Goal: Ask a question

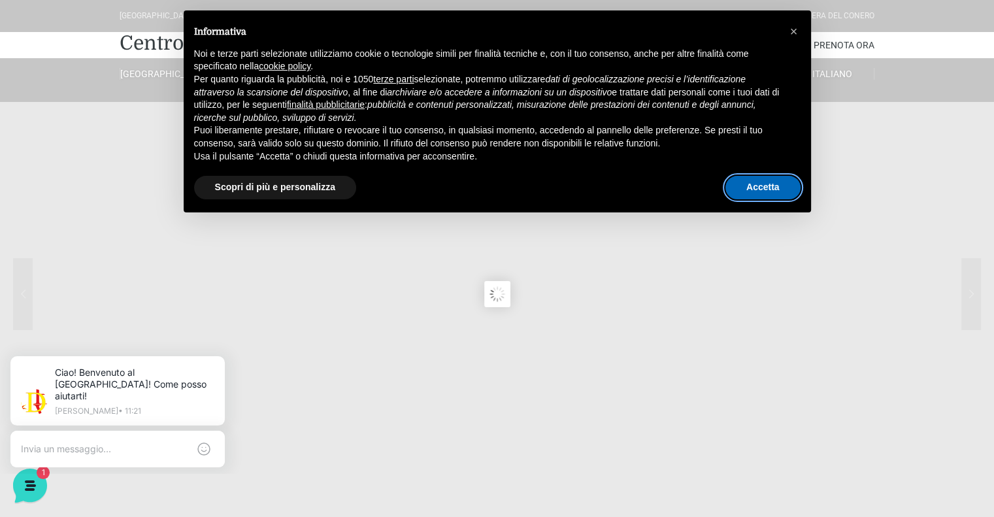
click at [747, 190] on button "Accetta" at bounding box center [763, 188] width 75 height 24
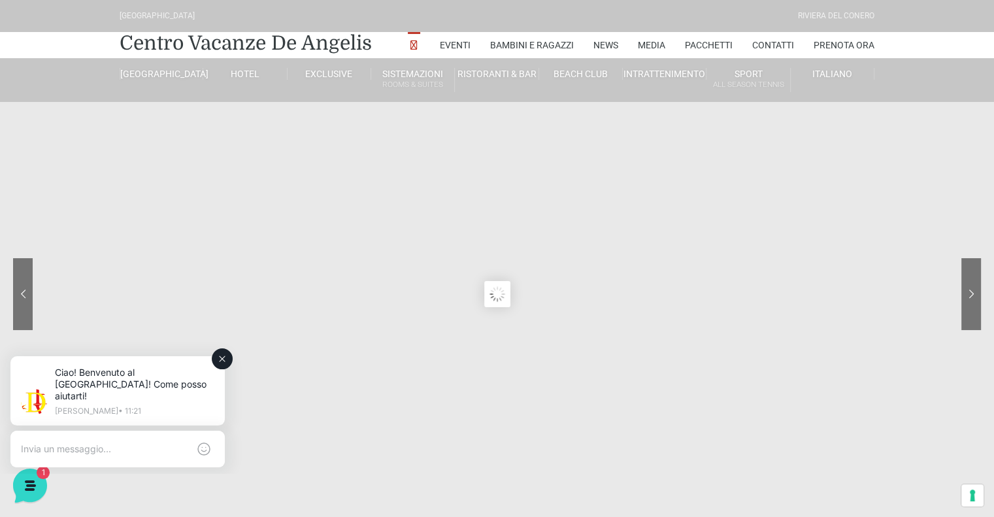
click at [127, 431] on div at bounding box center [117, 449] width 214 height 37
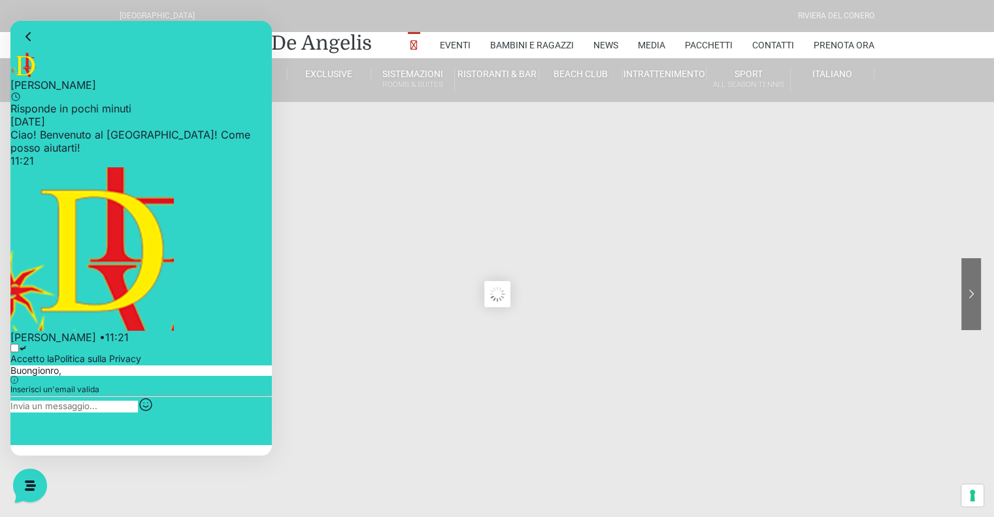
type input "Buongionro,"
click at [32, 365] on div "Accetto la Politica sulla Privacy" at bounding box center [140, 355] width 261 height 22
click at [25, 350] on icon at bounding box center [22, 348] width 5 height 4
click at [19, 352] on input "Accetto la Politica sulla Privacy" at bounding box center [14, 348] width 8 height 8
checkbox input "true"
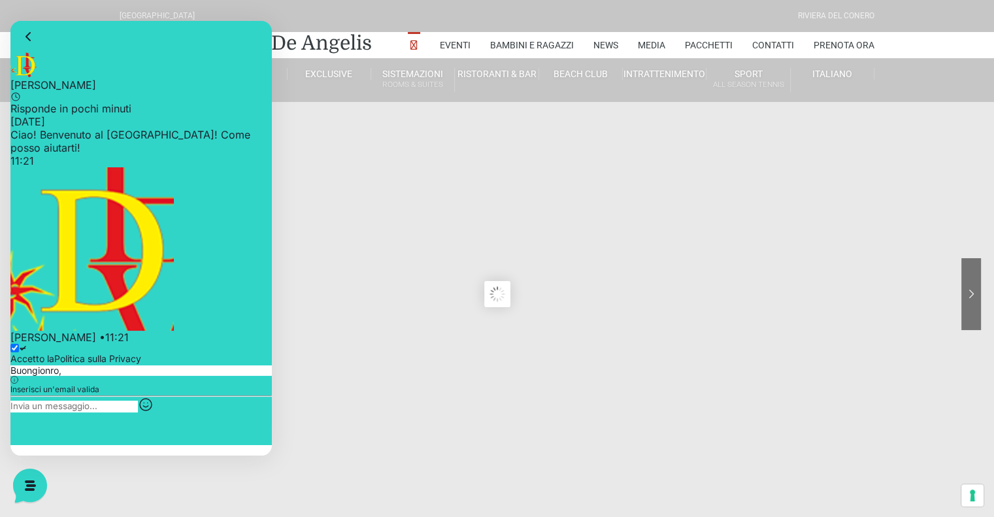
click at [57, 395] on p "Inserisci un'email valida" at bounding box center [140, 390] width 261 height 12
click at [18, 384] on icon at bounding box center [14, 380] width 8 height 8
click at [77, 412] on textarea at bounding box center [73, 407] width 127 height 12
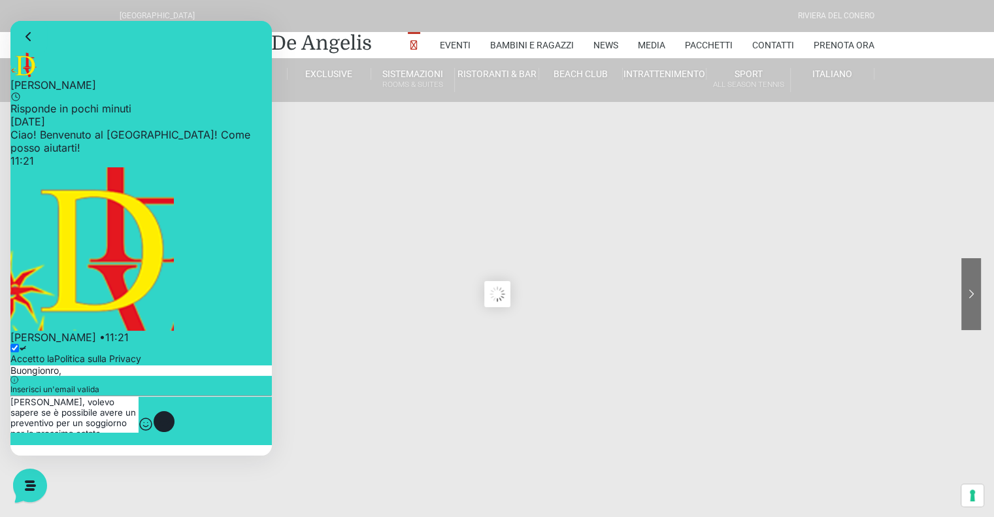
type textarea "[PERSON_NAME], volevo sapere se è possibile avere un preventivo per un soggiorn…"
click at [95, 102] on p "Risponde in pochi minuti" at bounding box center [140, 108] width 261 height 13
click at [63, 390] on p "Inserisci un'email valida" at bounding box center [140, 390] width 261 height 12
click at [38, 491] on icon at bounding box center [29, 484] width 34 height 34
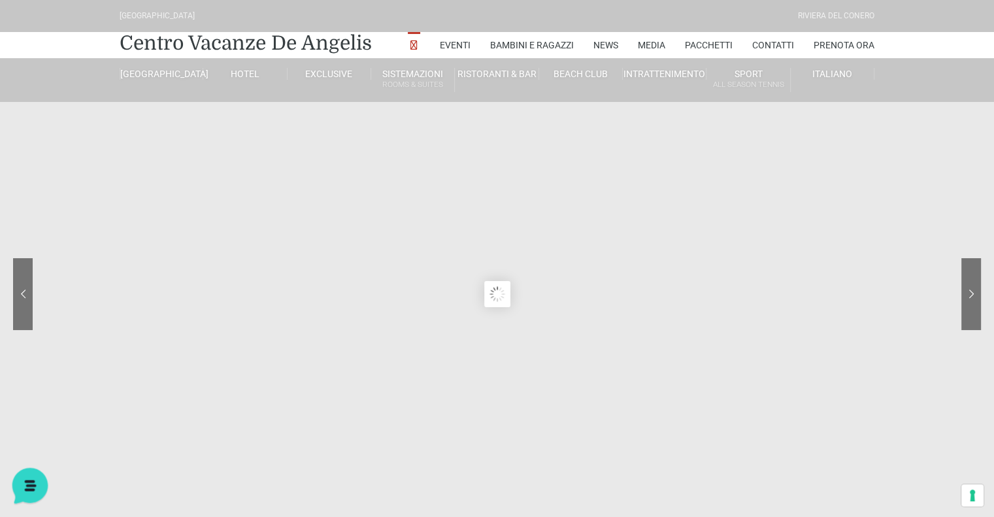
click at [38, 491] on icon at bounding box center [29, 484] width 34 height 34
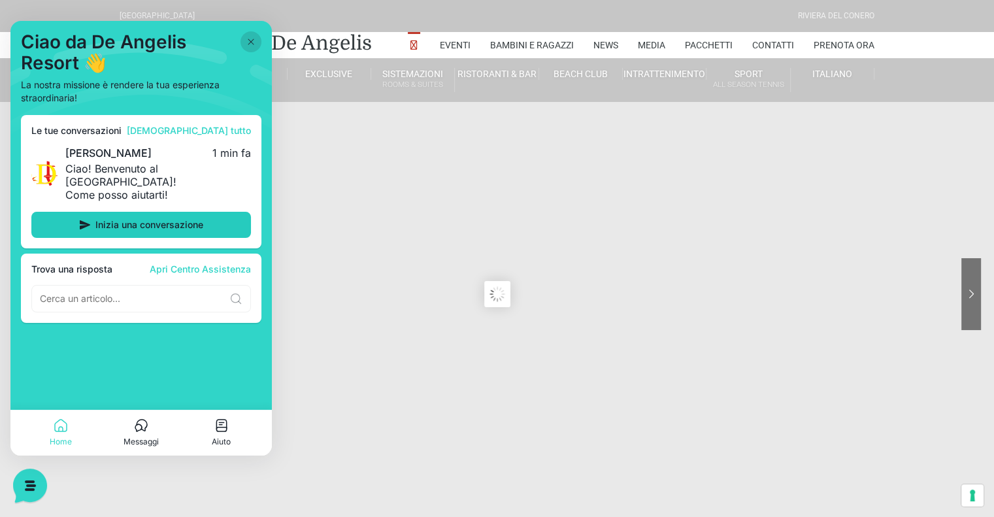
click at [150, 220] on span "Inizia una conversazione" at bounding box center [149, 225] width 108 height 10
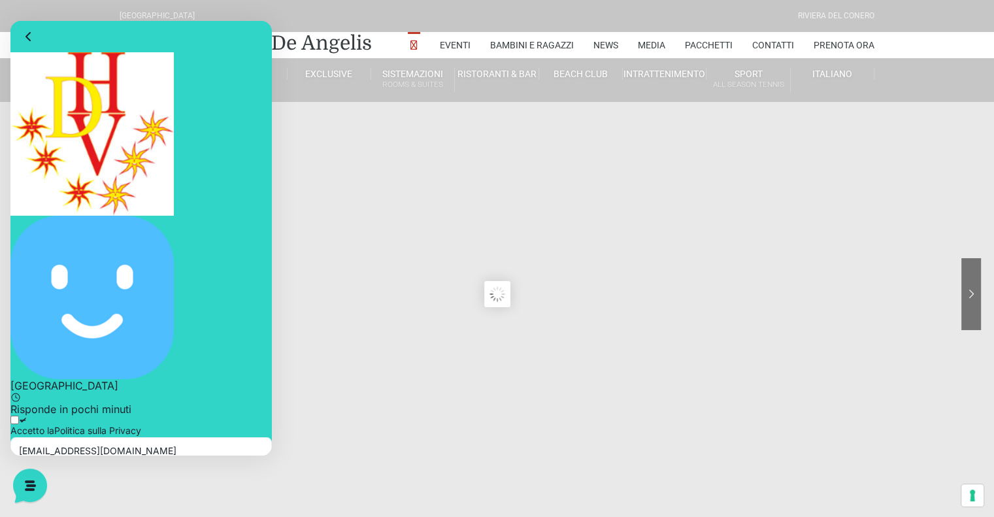
type input "[EMAIL_ADDRESS][DOMAIN_NAME]"
click at [25, 420] on icon at bounding box center [23, 420] width 5 height 0
click at [19, 416] on input "Accetto la Politica sulla Privacy" at bounding box center [14, 420] width 8 height 8
checkbox input "true"
click at [30, 466] on textarea at bounding box center [73, 483] width 127 height 35
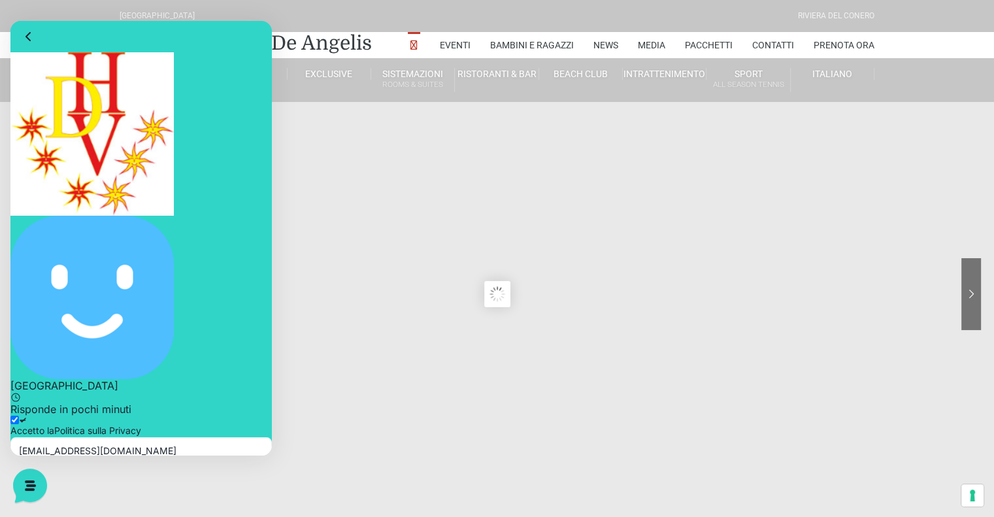
type textarea "[PERSON_NAME], volevo avere alcune informazioni per un soggiorno per la prossim…"
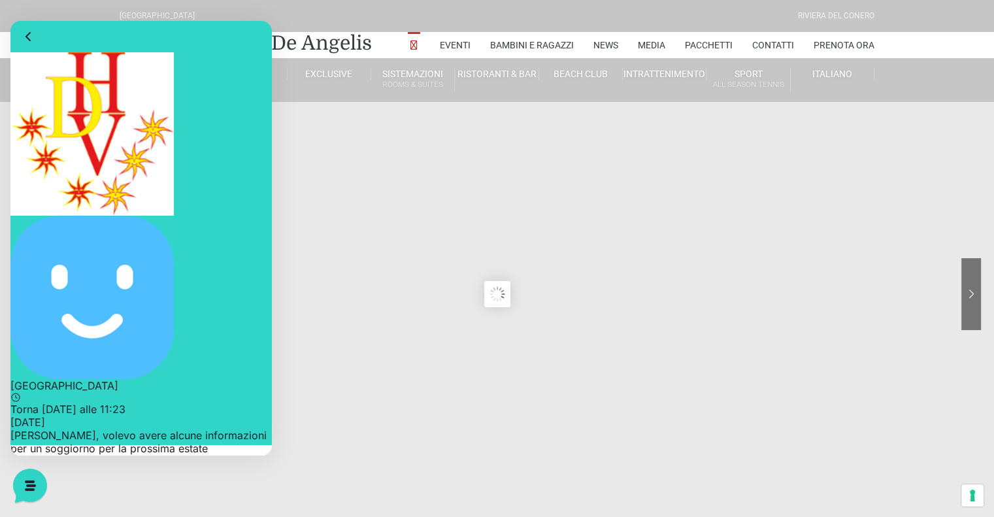
scroll to position [10, 0]
type textarea "saremmo in 3 adulti + 1 bambina di 1 anno. Ci interesserebbe avere la pensione …"
type textarea "l"
type textarea "o"
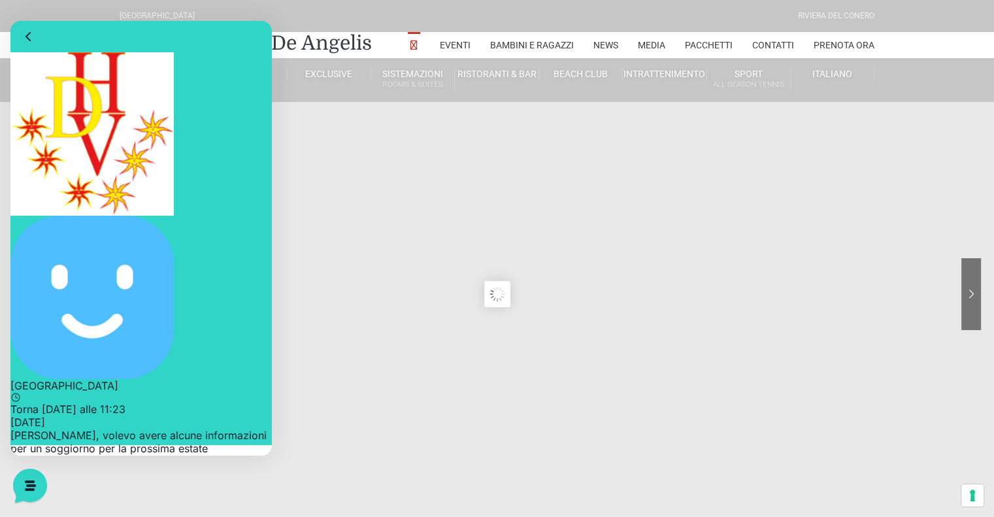
type textarea "V"
type textarea "Volevo capire se nel prezzo è inclusa anche la spiaggia"
type textarea "e la formula di pensione completa se è a buffet o a la carte"
type textarea "grazie mille"
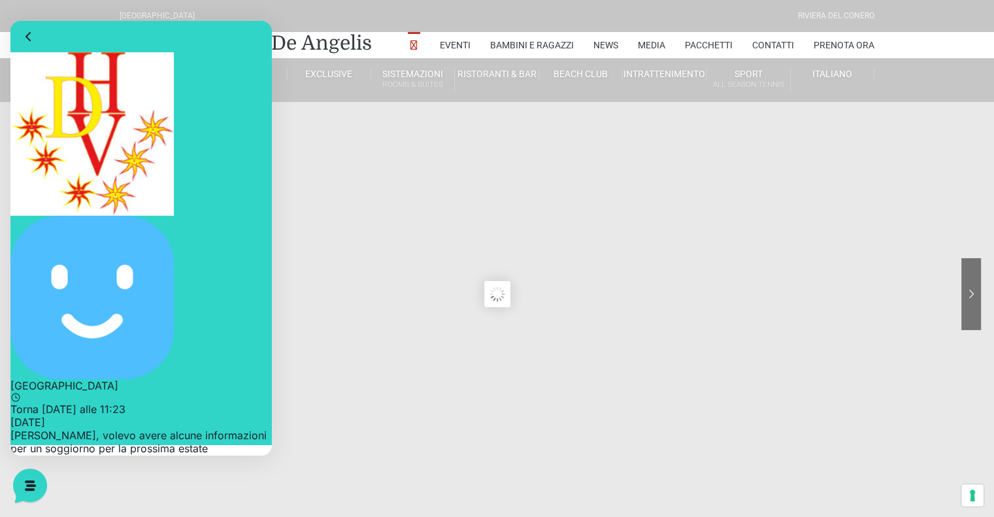
click at [144, 403] on p "Torna [DATE] alle 11:23" at bounding box center [140, 409] width 261 height 13
click at [776, 40] on link "Contatti" at bounding box center [773, 45] width 42 height 26
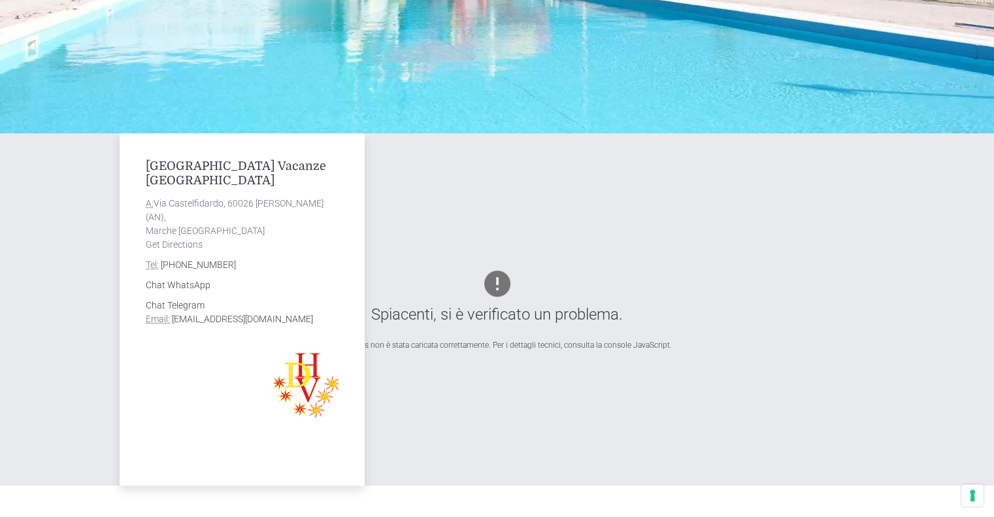
scroll to position [384, 0]
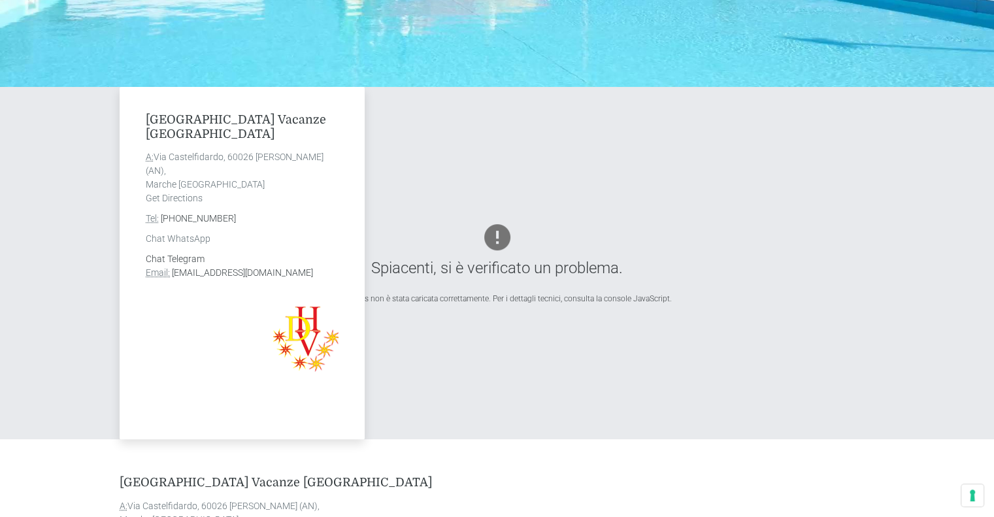
click at [181, 239] on link "Chat WhatsApp" at bounding box center [178, 238] width 65 height 10
